Goal: Navigation & Orientation: Find specific page/section

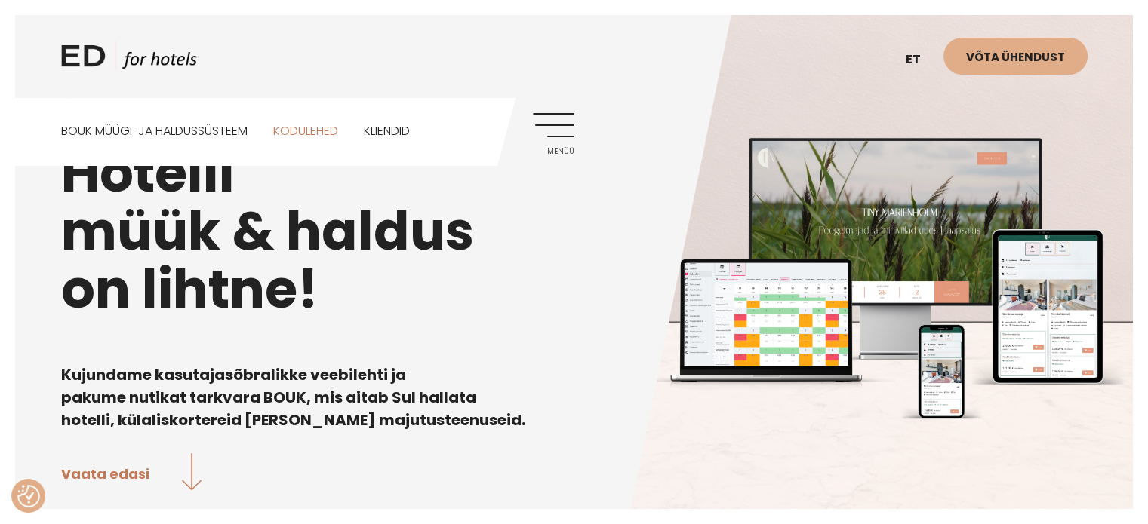
click at [310, 128] on link "Kodulehed" at bounding box center [305, 131] width 65 height 67
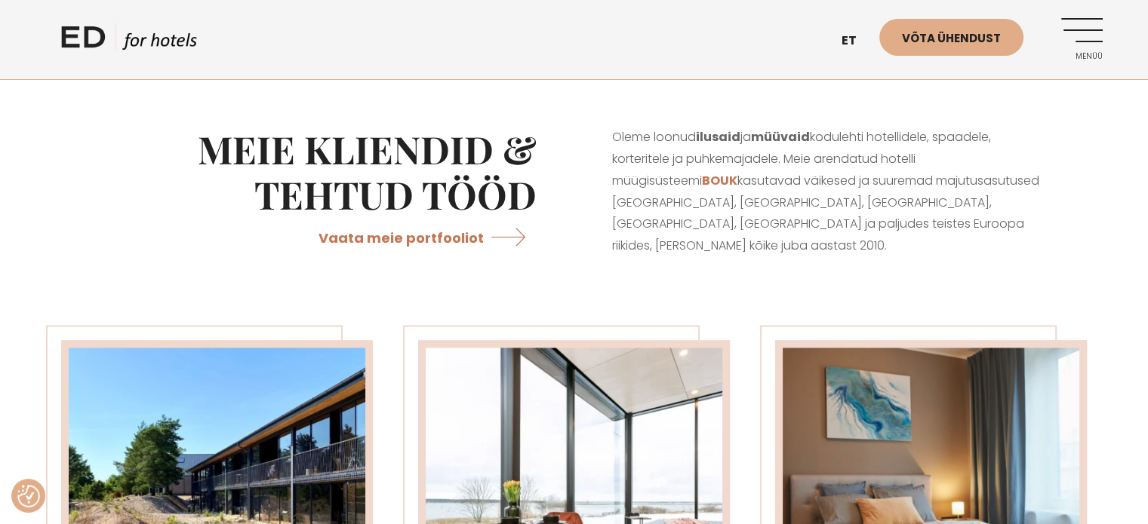
scroll to position [2037, 0]
click at [446, 257] on link "Vaata meie portfooliot" at bounding box center [427, 237] width 218 height 40
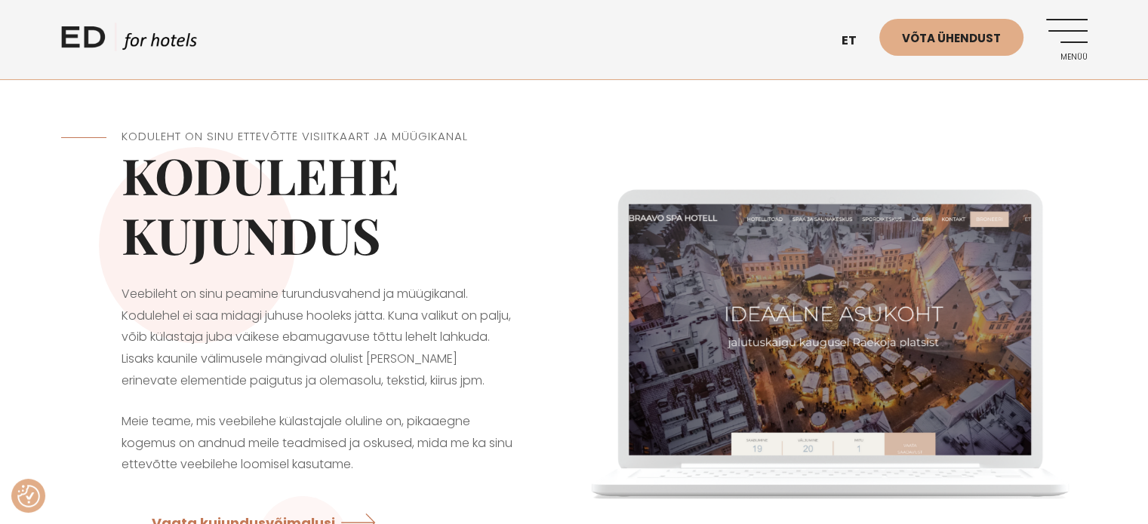
click at [1075, 41] on link "Menüü" at bounding box center [1067, 40] width 42 height 42
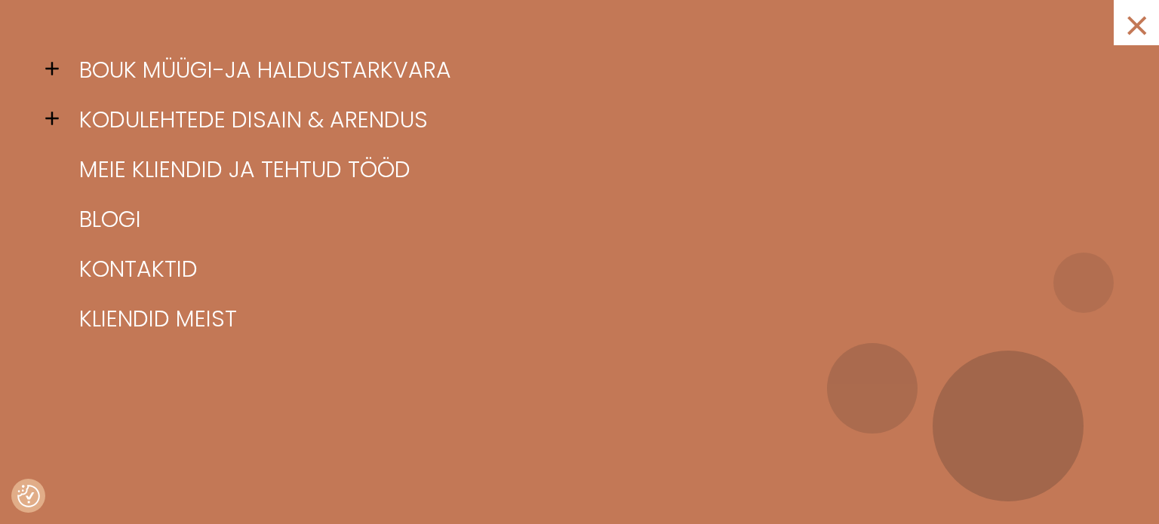
click at [47, 72] on span at bounding box center [56, 68] width 23 height 23
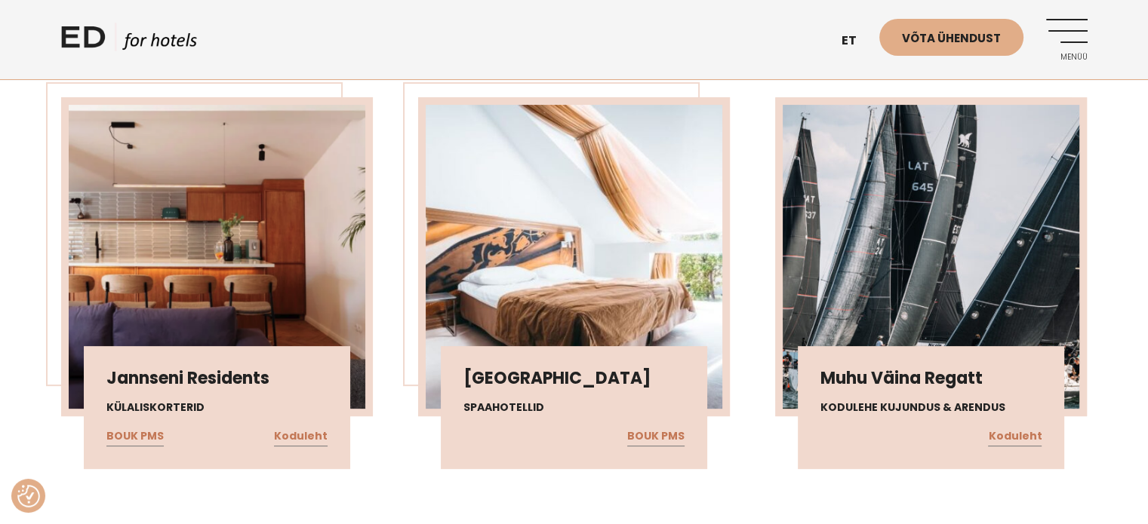
scroll to position [452, 0]
click at [1010, 435] on link "Koduleht" at bounding box center [1015, 436] width 54 height 20
